Goal: Use online tool/utility

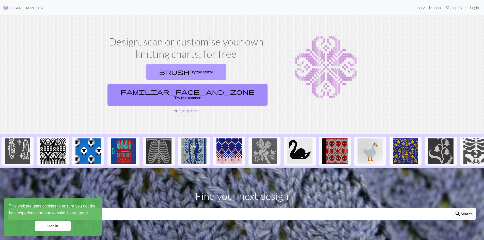
click at [146, 73] on link "brush Try the editor" at bounding box center [186, 72] width 80 height 16
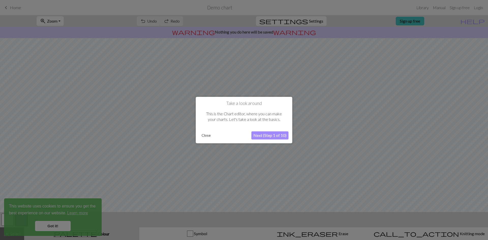
click at [269, 135] on button "Next (Step 1 of 10)" at bounding box center [270, 135] width 37 height 8
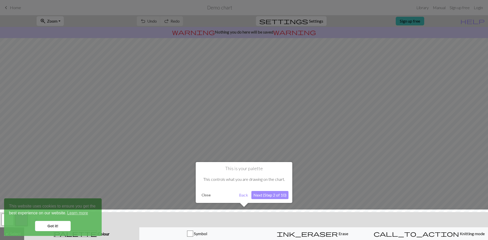
click at [269, 197] on button "Next (Step 2 of 10)" at bounding box center [270, 195] width 37 height 8
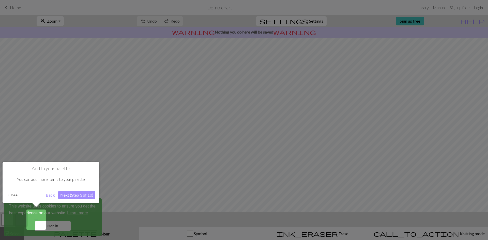
click at [80, 193] on button "Next (Step 3 of 10)" at bounding box center [76, 195] width 37 height 8
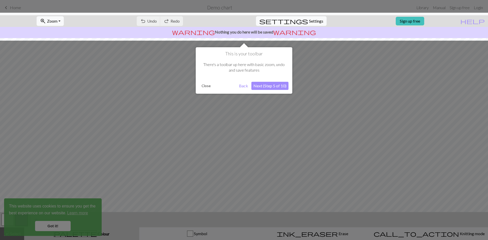
click at [54, 225] on div at bounding box center [244, 120] width 488 height 240
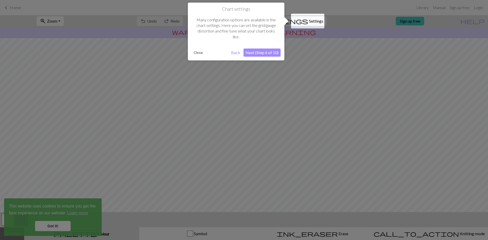
click at [264, 52] on button "Next (Step 6 of 10)" at bounding box center [262, 53] width 37 height 8
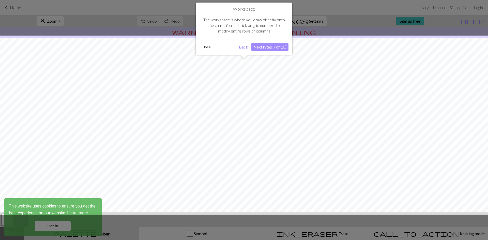
scroll to position [15, 0]
click at [267, 46] on button "Next (Step 7 of 10)" at bounding box center [270, 47] width 37 height 8
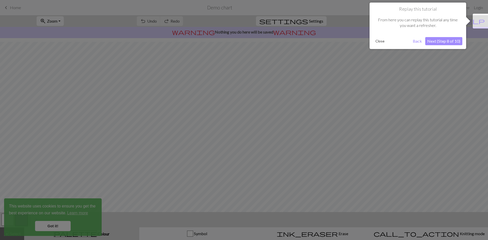
click at [439, 41] on button "Next (Step 8 of 10)" at bounding box center [443, 41] width 37 height 8
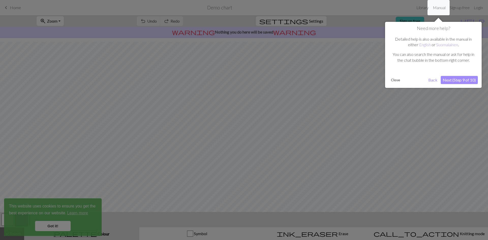
click at [456, 80] on button "Next (Step 9 of 10)" at bounding box center [459, 80] width 37 height 8
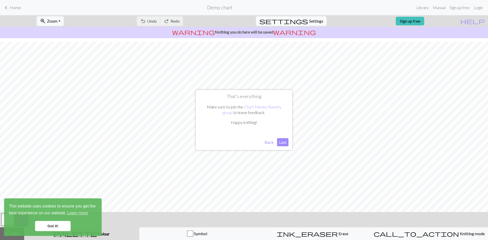
click at [285, 142] on button "Last" at bounding box center [282, 142] width 11 height 8
click at [48, 227] on link "Got it!" at bounding box center [53, 226] width 36 height 10
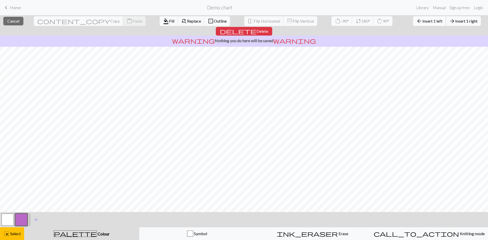
click at [417, 21] on span "arrow_back" at bounding box center [420, 21] width 6 height 7
click at [455, 21] on span "Insert 1 right" at bounding box center [466, 21] width 22 height 5
click at [423, 22] on span "Insert 1 left" at bounding box center [433, 21] width 20 height 5
click at [455, 23] on span "Insert 1 right" at bounding box center [466, 21] width 22 height 5
click at [423, 21] on span "Insert 1 left" at bounding box center [433, 21] width 20 height 5
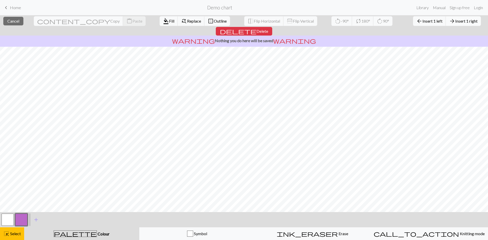
click at [455, 23] on span "Insert 1 right" at bounding box center [466, 21] width 22 height 5
click at [423, 22] on span "Insert 1 left" at bounding box center [433, 21] width 20 height 5
click at [446, 24] on button "arrow_forward Insert 1 right" at bounding box center [463, 21] width 35 height 10
click at [413, 18] on button "arrow_back Insert 1 left" at bounding box center [429, 21] width 33 height 10
click at [455, 22] on span "Insert 1 right" at bounding box center [466, 21] width 22 height 5
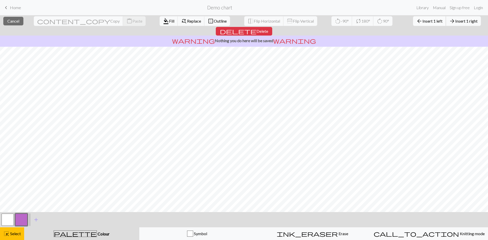
click at [423, 22] on span "Insert 1 left" at bounding box center [433, 21] width 20 height 5
click at [455, 23] on span "Insert 1 right" at bounding box center [466, 21] width 22 height 5
click at [423, 22] on span "Insert 1 left" at bounding box center [433, 21] width 20 height 5
click at [455, 21] on span "Insert 1 right" at bounding box center [466, 21] width 22 height 5
click at [423, 21] on span "Insert 1 left" at bounding box center [433, 21] width 20 height 5
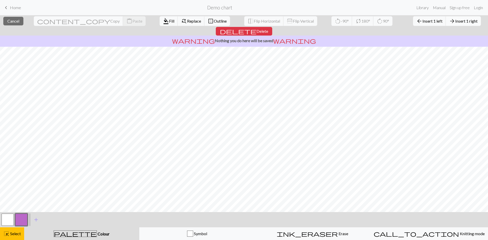
click at [455, 23] on span "Insert 1 right" at bounding box center [466, 21] width 22 height 5
click at [423, 21] on span "Insert 1 left" at bounding box center [433, 21] width 20 height 5
click at [455, 22] on span "Insert 1 right" at bounding box center [466, 21] width 22 height 5
